Goal: Information Seeking & Learning: Stay updated

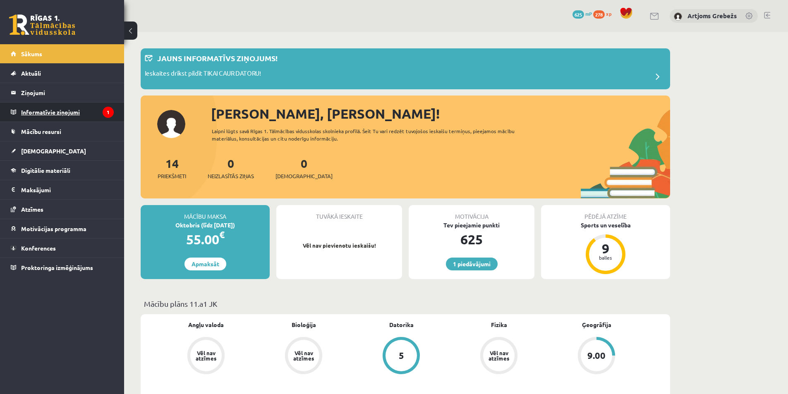
click at [90, 114] on legend "Informatīvie ziņojumi 1" at bounding box center [67, 112] width 93 height 19
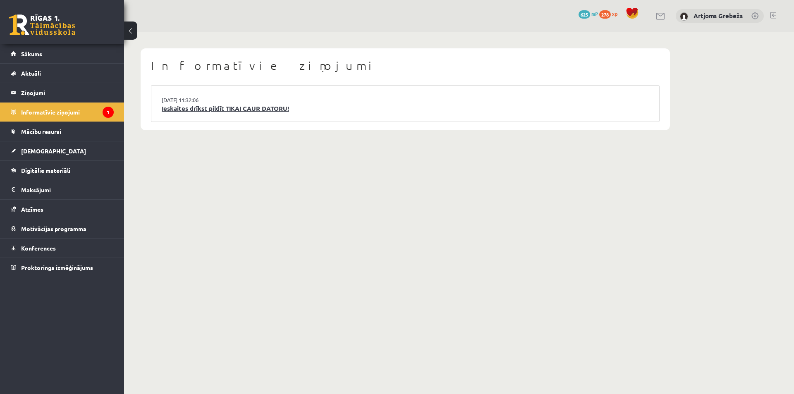
click at [192, 109] on link "Ieskaites drīkst pildīt TIKAI CAUR DATORU!" at bounding box center [405, 109] width 487 height 10
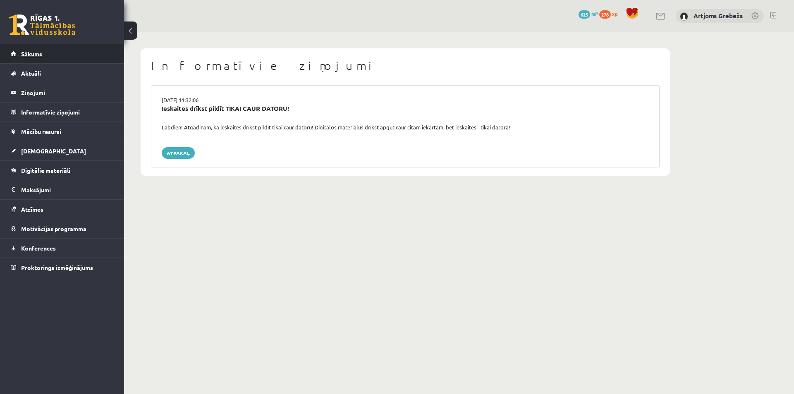
click at [95, 58] on link "Sākums" at bounding box center [62, 53] width 103 height 19
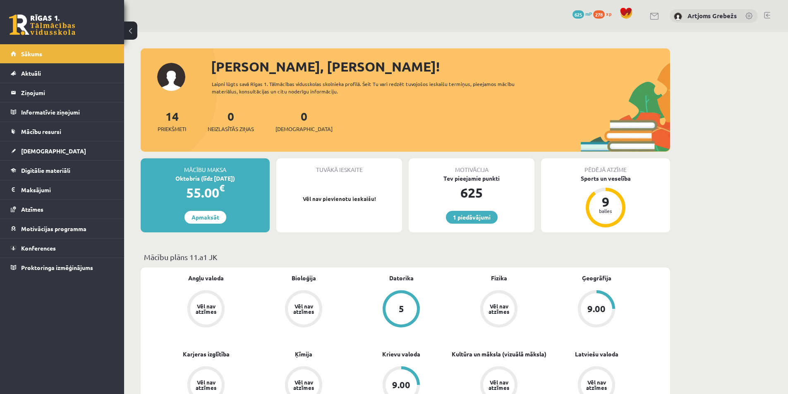
click at [81, 50] on link "Sākums" at bounding box center [62, 53] width 103 height 19
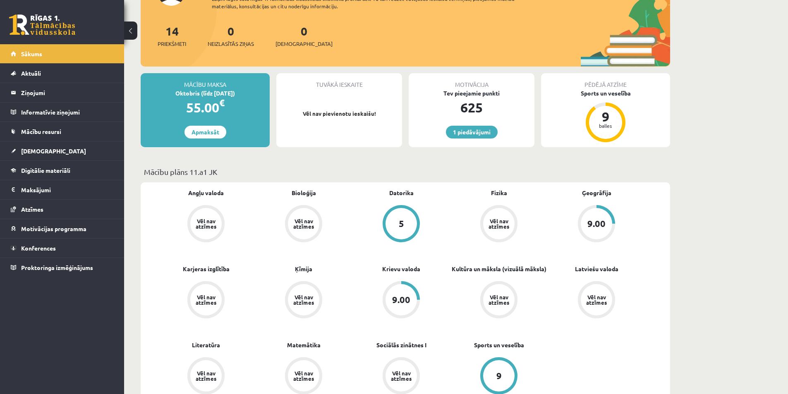
scroll to position [55, 0]
